Goal: Task Accomplishment & Management: Manage account settings

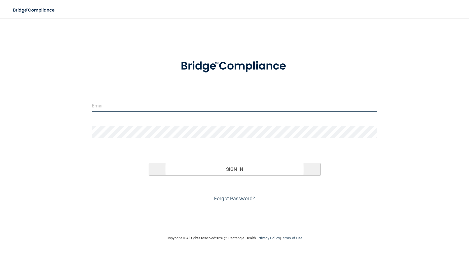
type input "[EMAIL_ADDRESS][DOMAIN_NAME]"
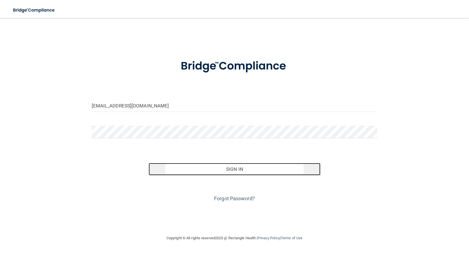
click at [227, 168] on button "Sign In" at bounding box center [234, 169] width 171 height 12
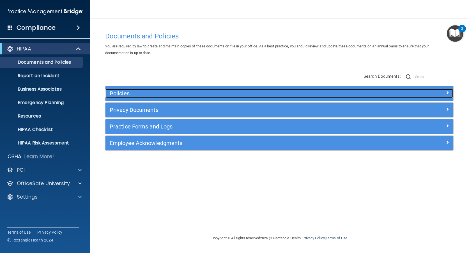
click at [448, 93] on span at bounding box center [447, 92] width 3 height 7
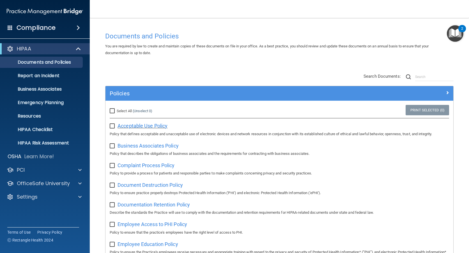
click at [145, 126] on span "Acceptable Use Policy" at bounding box center [143, 126] width 50 height 6
click at [143, 147] on span "Business Associates Policy" at bounding box center [148, 146] width 61 height 6
click at [150, 165] on span "Complaint Process Policy" at bounding box center [146, 166] width 57 height 6
click at [145, 186] on span "Document Destruction Policy" at bounding box center [150, 185] width 65 height 6
click at [150, 204] on span "Documentation Retention Policy" at bounding box center [154, 205] width 72 height 6
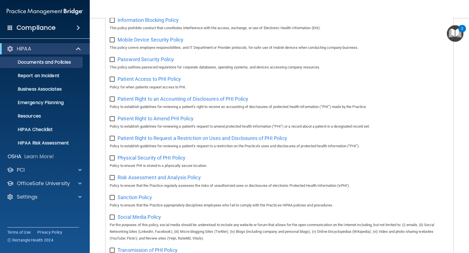
scroll to position [253, 0]
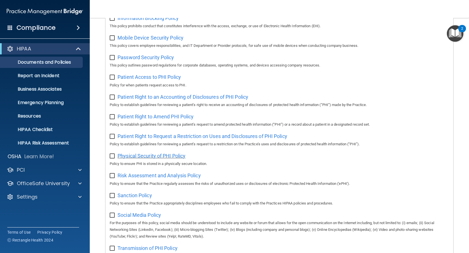
click at [143, 158] on span "Physical Security of PHI Policy" at bounding box center [152, 156] width 68 height 6
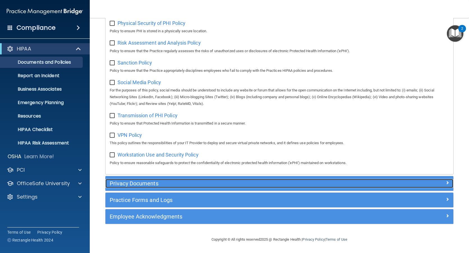
scroll to position [363, 0]
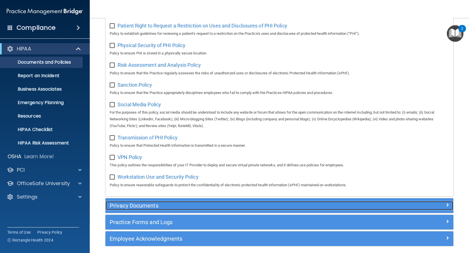
click at [446, 208] on span at bounding box center [447, 205] width 3 height 7
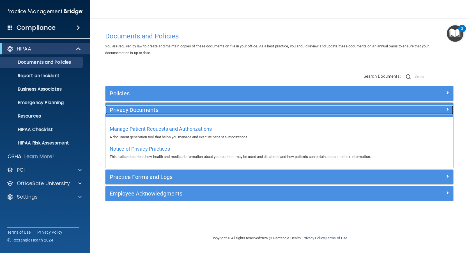
scroll to position [0, 0]
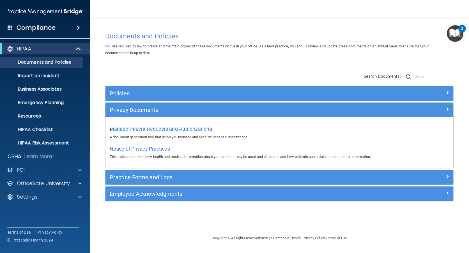
click at [167, 128] on span "Manage Patient Requests and Authorizations" at bounding box center [161, 129] width 102 height 6
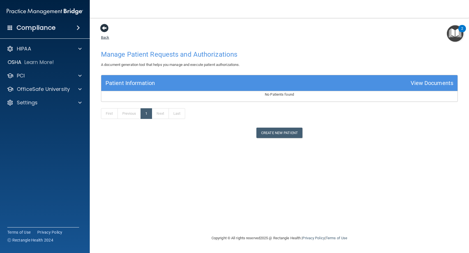
click at [104, 24] on span at bounding box center [104, 28] width 8 height 8
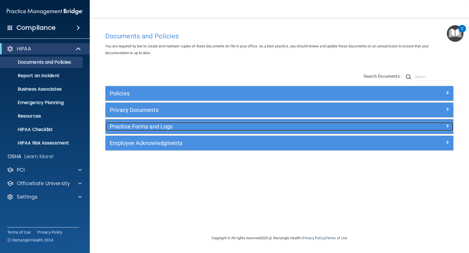
click at [449, 127] on div at bounding box center [410, 125] width 87 height 7
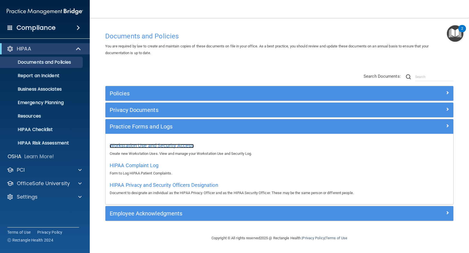
click at [150, 145] on span "Workstation Use and Security Access" at bounding box center [152, 146] width 84 height 6
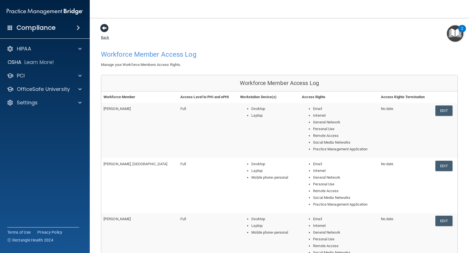
click at [104, 29] on span at bounding box center [104, 28] width 8 height 8
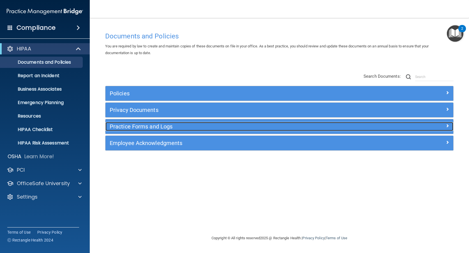
click at [450, 124] on div at bounding box center [410, 125] width 87 height 7
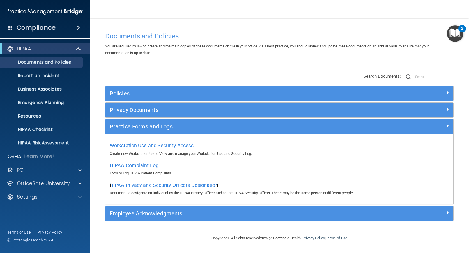
click at [141, 182] on span "HIPAA Privacy and Security Officers Designation" at bounding box center [164, 185] width 109 height 6
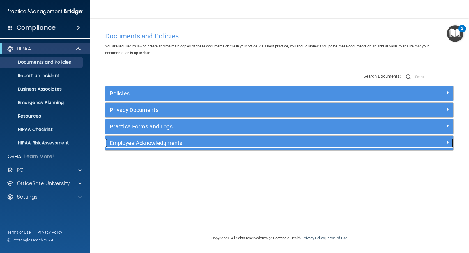
click at [448, 142] on span at bounding box center [447, 142] width 3 height 7
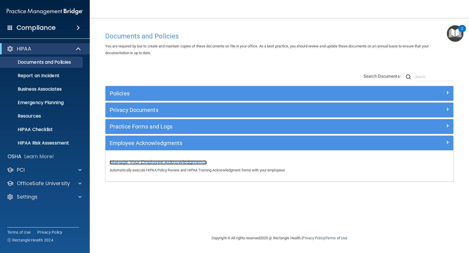
click at [141, 161] on span "Manage Your Employee Acknowledgments" at bounding box center [158, 162] width 97 height 6
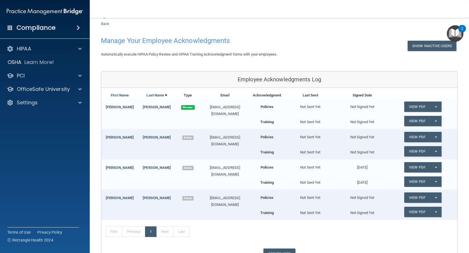
scroll to position [4, 0]
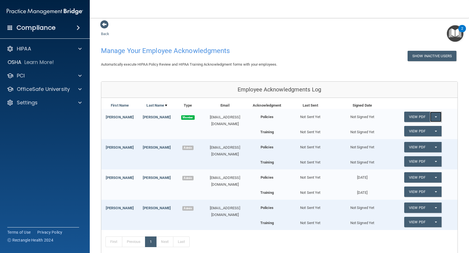
click at [430, 117] on button "Split button!" at bounding box center [436, 117] width 12 height 10
click at [416, 114] on link "View PDF" at bounding box center [417, 117] width 26 height 10
click at [106, 25] on span at bounding box center [104, 24] width 8 height 8
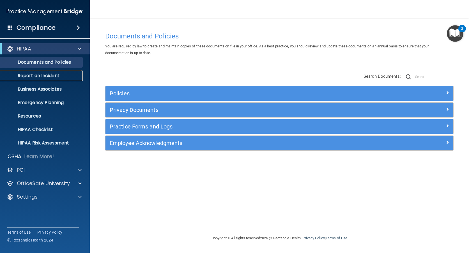
click at [49, 76] on p "Report an Incident" at bounding box center [42, 76] width 77 height 6
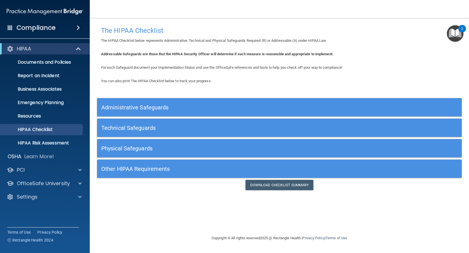
click at [147, 109] on h5 "Administrative Safeguards" at bounding box center [233, 107] width 265 height 6
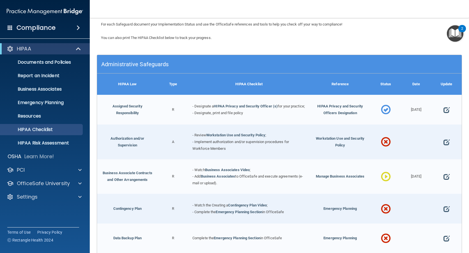
scroll to position [56, 0]
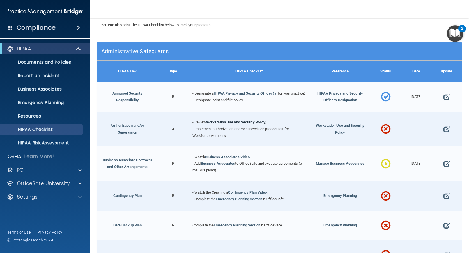
click at [225, 124] on link "Workstation Use and Security Policy" at bounding box center [236, 122] width 60 height 4
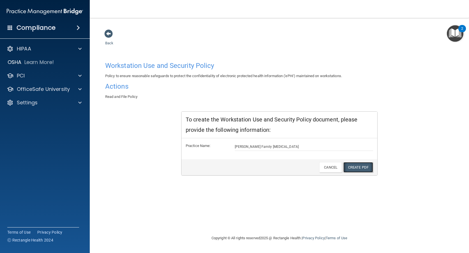
click at [361, 169] on link "Create PDF" at bounding box center [359, 167] width 30 height 10
click at [107, 33] on span at bounding box center [108, 33] width 8 height 8
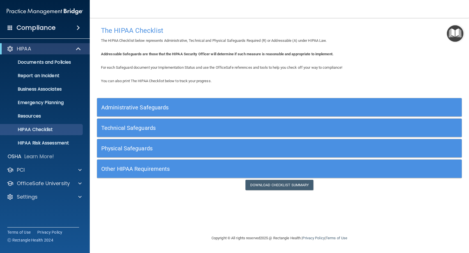
click at [150, 107] on h5 "Administrative Safeguards" at bounding box center [233, 107] width 265 height 6
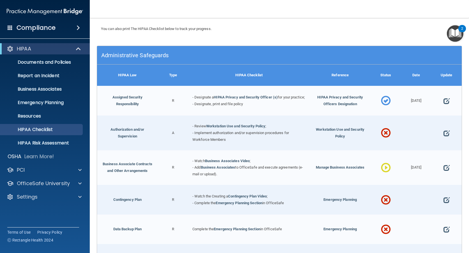
scroll to position [56, 0]
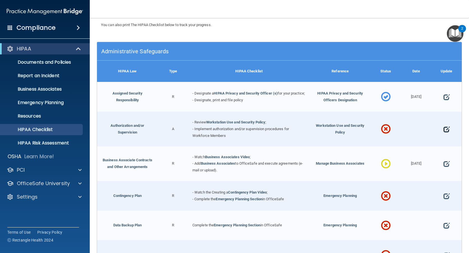
click at [444, 135] on span at bounding box center [447, 129] width 6 height 15
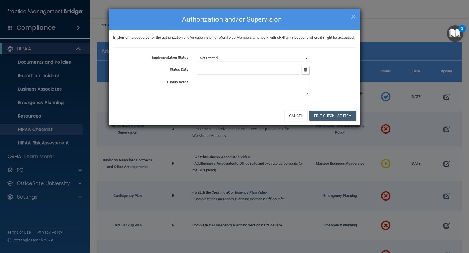
click at [307, 62] on select "Not Started In Progress Completed" at bounding box center [252, 58] width 111 height 8
select select "completed"
click at [197, 61] on select "Not Started In Progress Completed" at bounding box center [252, 58] width 111 height 8
click at [307, 72] on icon "button" at bounding box center [306, 70] width 4 height 4
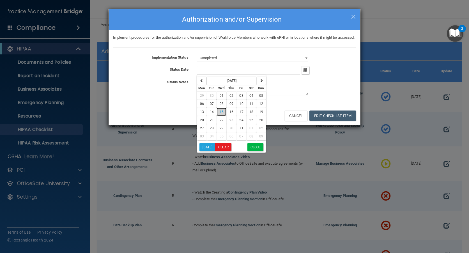
click at [221, 114] on span "15" at bounding box center [222, 112] width 4 height 4
type input "[DATE]"
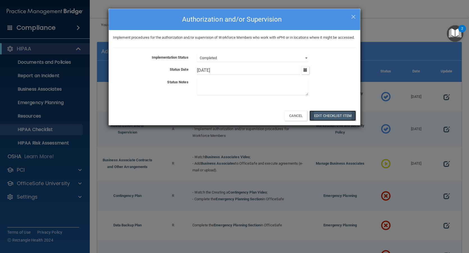
click at [335, 120] on button "Edit Checklist Item" at bounding box center [333, 116] width 47 height 10
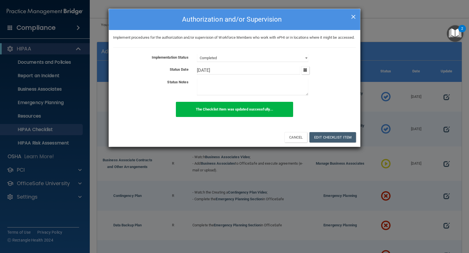
click at [353, 16] on span "×" at bounding box center [353, 15] width 5 height 11
select select "not_started"
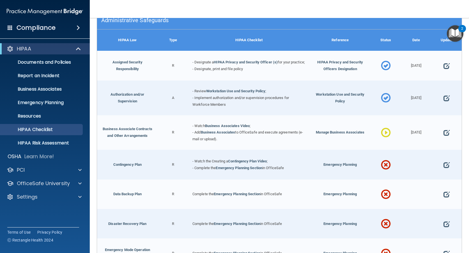
scroll to position [112, 0]
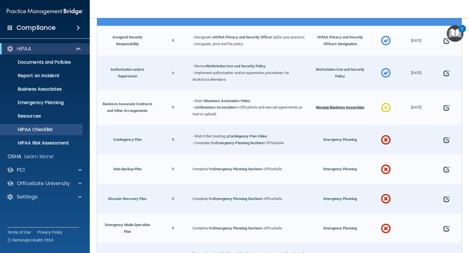
click at [338, 109] on span "Manage Business Associates" at bounding box center [340, 107] width 49 height 4
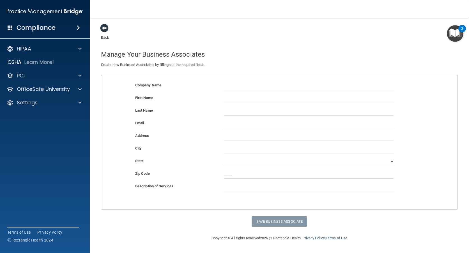
click at [106, 29] on span at bounding box center [104, 28] width 8 height 8
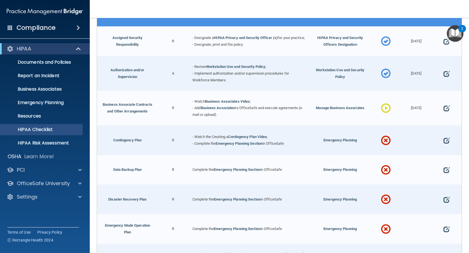
scroll to position [112, 0]
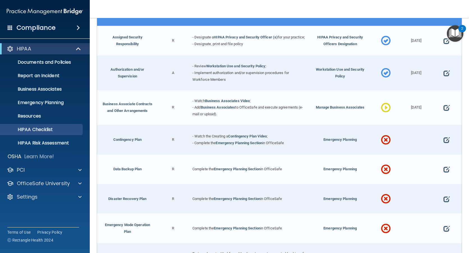
click at [383, 111] on span at bounding box center [386, 108] width 10 height 22
click at [382, 111] on span at bounding box center [386, 108] width 10 height 22
click at [444, 111] on span at bounding box center [447, 107] width 6 height 15
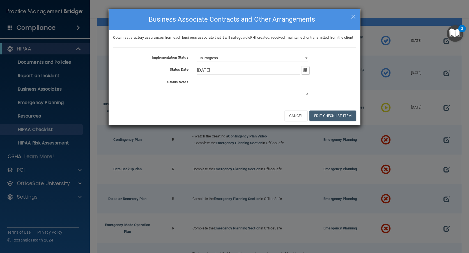
click at [309, 62] on div "Not Started In Progress Completed" at bounding box center [277, 58] width 168 height 8
click at [306, 62] on select "Not Started In Progress Completed" at bounding box center [252, 58] width 111 height 8
select select "completed"
click at [197, 61] on select "Not Started In Progress Completed" at bounding box center [252, 58] width 111 height 8
click at [264, 93] on textarea at bounding box center [252, 87] width 111 height 17
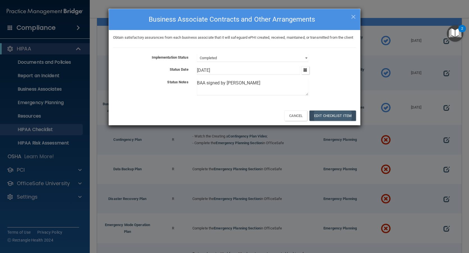
type textarea "BAA signed by TJ Billing"
click at [326, 121] on button "Edit Checklist Item" at bounding box center [333, 116] width 47 height 10
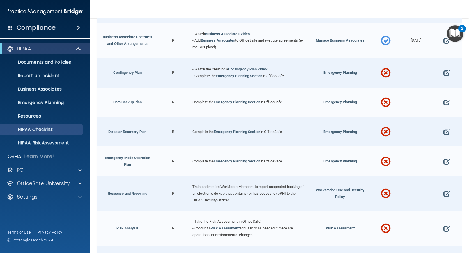
scroll to position [111, 0]
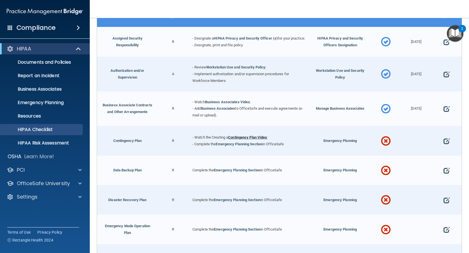
click at [248, 139] on link "Contingency Plan Video" at bounding box center [247, 137] width 39 height 4
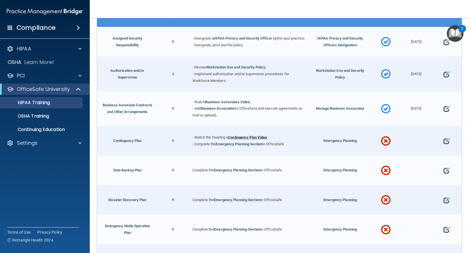
scroll to position [224, 0]
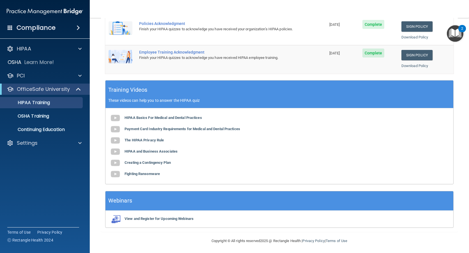
scroll to position [125, 0]
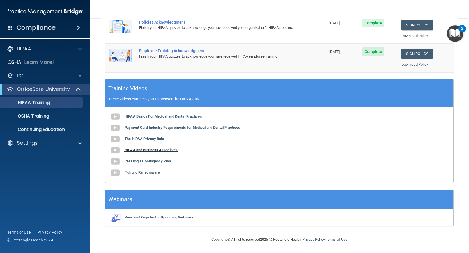
click at [135, 150] on b "HIPAA and Business Associates" at bounding box center [151, 150] width 53 height 4
click at [116, 161] on img at bounding box center [115, 161] width 11 height 11
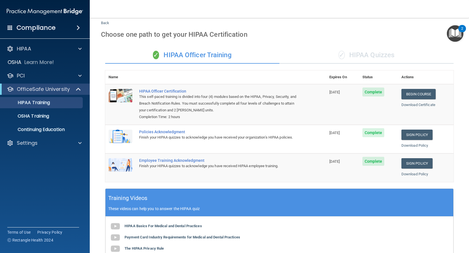
scroll to position [0, 0]
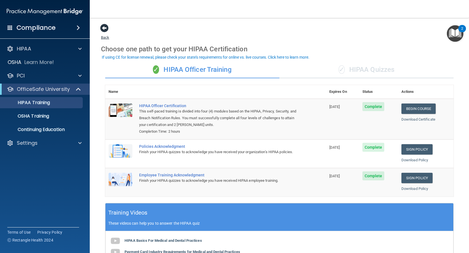
click at [105, 26] on span at bounding box center [104, 28] width 8 height 8
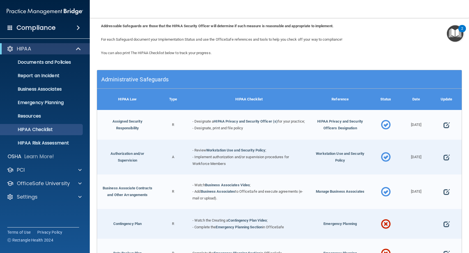
scroll to position [112, 0]
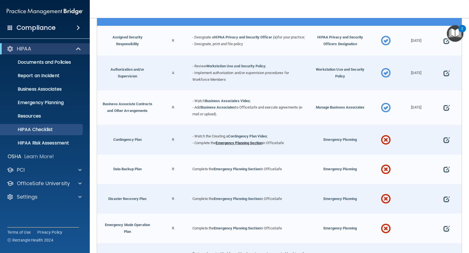
click at [244, 145] on link "Emergency Planning Section" at bounding box center [239, 143] width 47 height 4
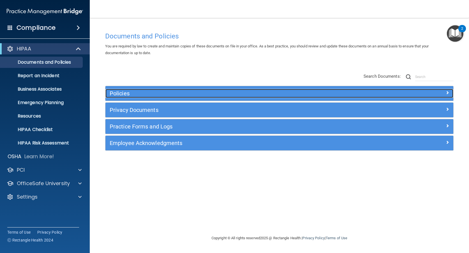
click at [448, 94] on span at bounding box center [447, 92] width 3 height 7
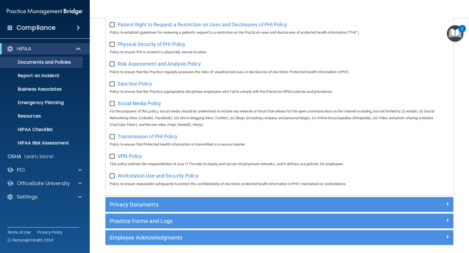
scroll to position [391, 0]
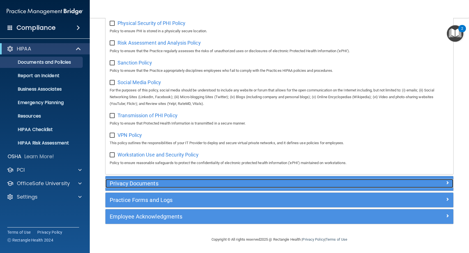
click at [446, 183] on span at bounding box center [447, 182] width 3 height 7
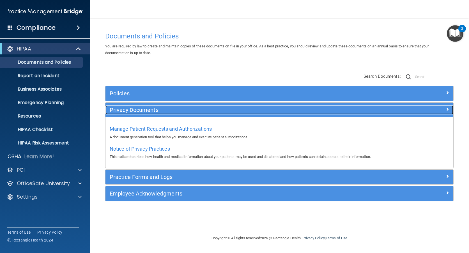
scroll to position [0, 0]
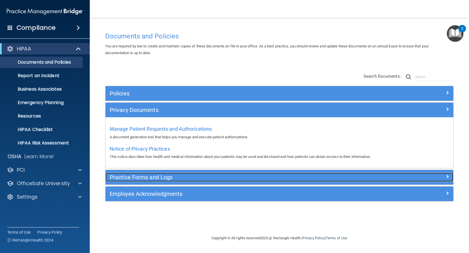
click at [449, 177] on span at bounding box center [447, 176] width 3 height 7
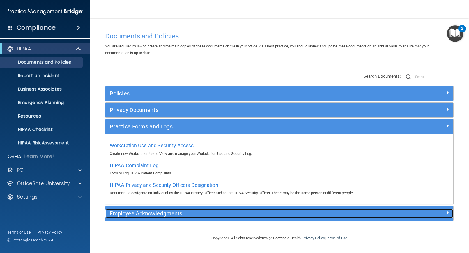
click at [448, 213] on span at bounding box center [447, 212] width 3 height 7
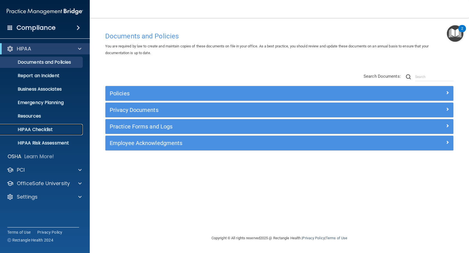
click at [40, 127] on p "HIPAA Checklist" at bounding box center [42, 130] width 77 height 6
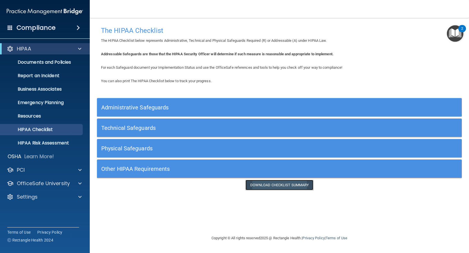
click at [282, 184] on link "Download Checklist Summary" at bounding box center [280, 185] width 68 height 10
click at [129, 106] on h5 "Administrative Safeguards" at bounding box center [233, 107] width 265 height 6
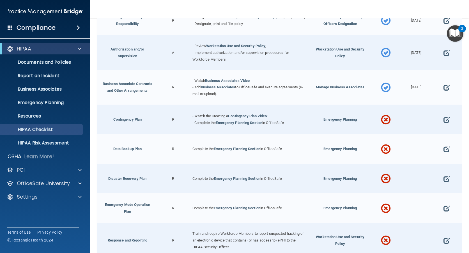
scroll to position [140, 0]
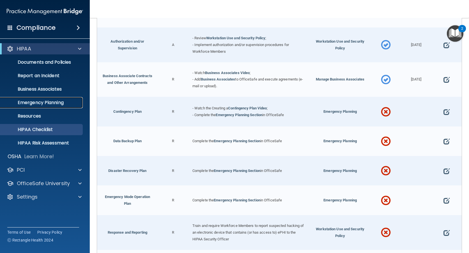
click at [41, 103] on p "Emergency Planning" at bounding box center [42, 103] width 77 height 6
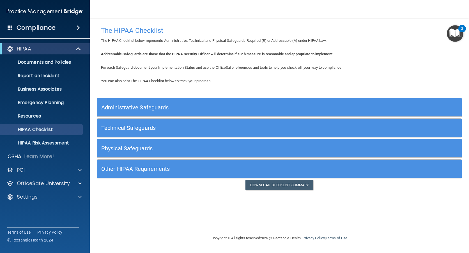
click at [136, 108] on h5 "Administrative Safeguards" at bounding box center [233, 107] width 265 height 6
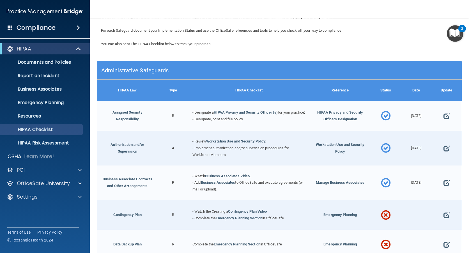
scroll to position [112, 0]
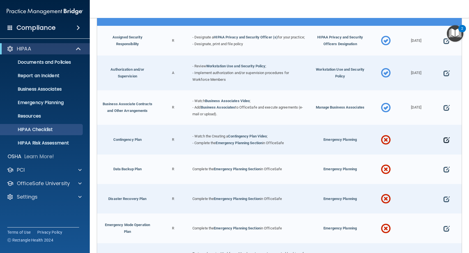
click at [444, 143] on span at bounding box center [447, 139] width 6 height 15
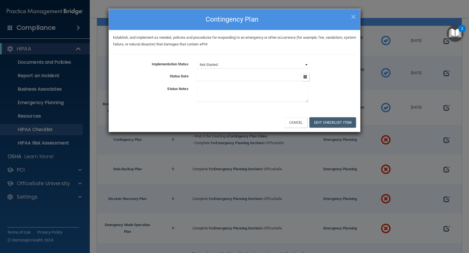
drag, startPoint x: 304, startPoint y: 62, endPoint x: 299, endPoint y: 63, distance: 4.8
click at [304, 62] on select "Not Started In Progress Completed" at bounding box center [252, 65] width 111 height 8
select select "completed"
click at [197, 61] on select "Not Started In Progress Completed" at bounding box center [252, 65] width 111 height 8
click at [305, 76] on icon "button" at bounding box center [306, 77] width 4 height 4
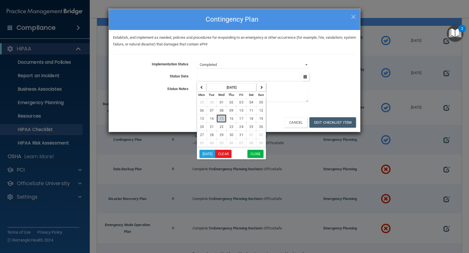
click at [224, 119] on button "15" at bounding box center [222, 119] width 10 height 8
type input "[DATE]"
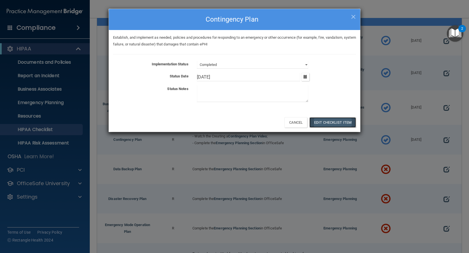
click at [318, 121] on button "Edit Checklist Item" at bounding box center [333, 122] width 47 height 10
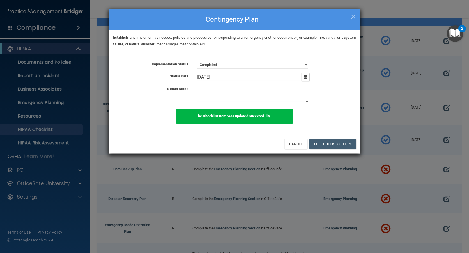
click at [356, 15] on div "× Close Contingency Plan" at bounding box center [234, 19] width 251 height 21
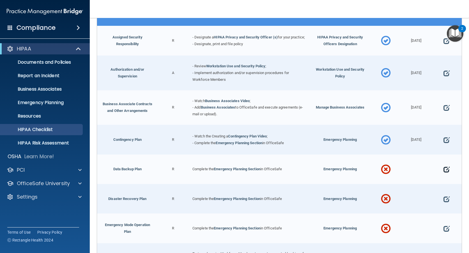
click at [444, 174] on span at bounding box center [447, 169] width 6 height 15
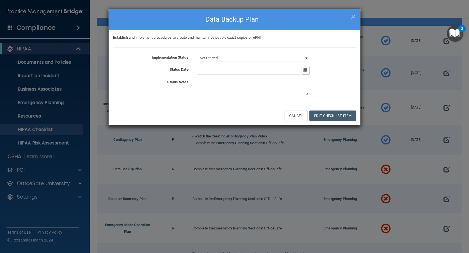
click at [307, 59] on select "Not Started In Progress Completed" at bounding box center [252, 58] width 111 height 8
select select "completed"
click at [197, 54] on select "Not Started In Progress Completed" at bounding box center [252, 58] width 111 height 8
click at [305, 69] on icon "button" at bounding box center [306, 70] width 4 height 4
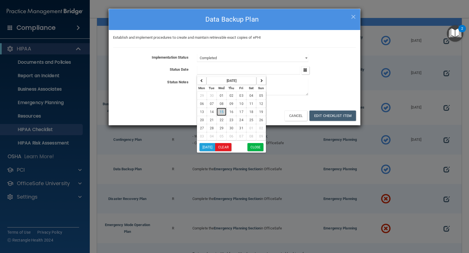
click at [222, 111] on span "15" at bounding box center [222, 112] width 4 height 4
type input "[DATE]"
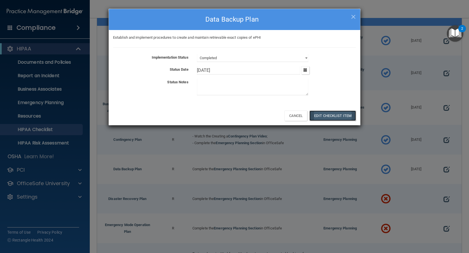
click at [317, 114] on button "Edit Checklist Item" at bounding box center [333, 116] width 47 height 10
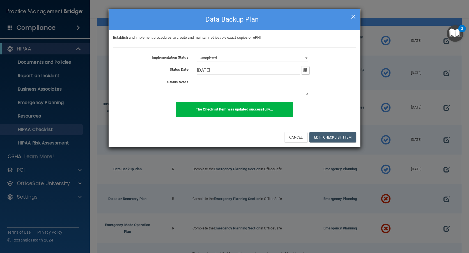
click at [352, 14] on span "×" at bounding box center [353, 15] width 5 height 11
select select "not_started"
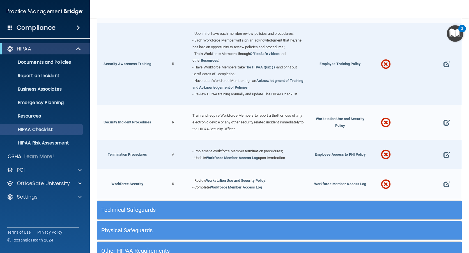
scroll to position [477, 0]
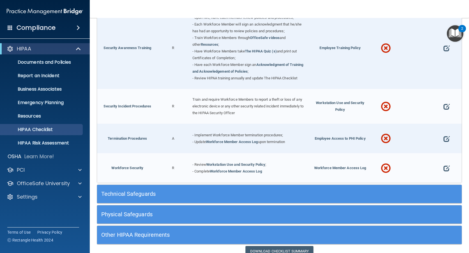
click at [134, 194] on h5 "Technical Safeguards" at bounding box center [233, 194] width 265 height 6
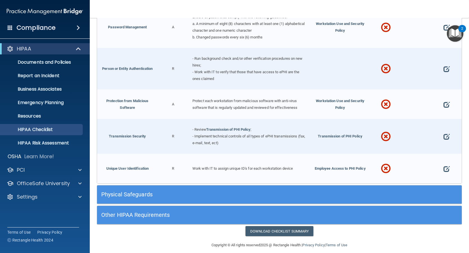
scroll to position [958, 0]
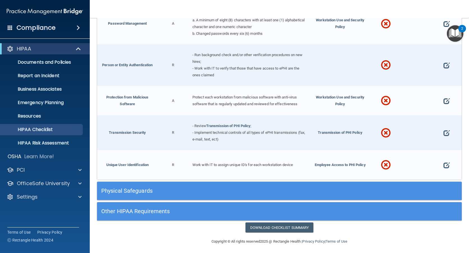
click at [128, 188] on h5 "Physical Safeguards" at bounding box center [233, 191] width 265 height 6
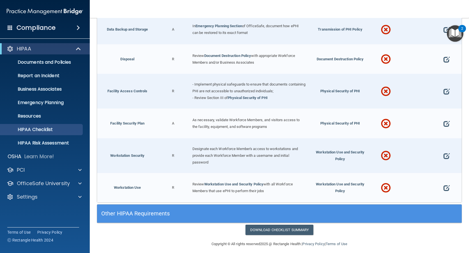
scroll to position [1195, 0]
click at [145, 210] on h5 "Other HIPAA Requirements" at bounding box center [233, 213] width 265 height 6
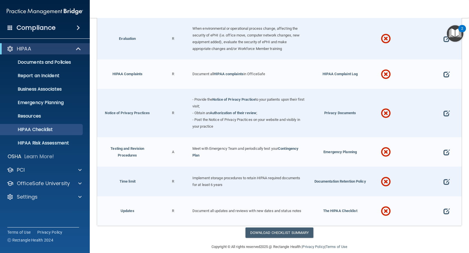
scroll to position [1510, 0]
click at [47, 143] on p "HIPAA Risk Assessment" at bounding box center [42, 143] width 77 height 6
